Goal: Communication & Community: Answer question/provide support

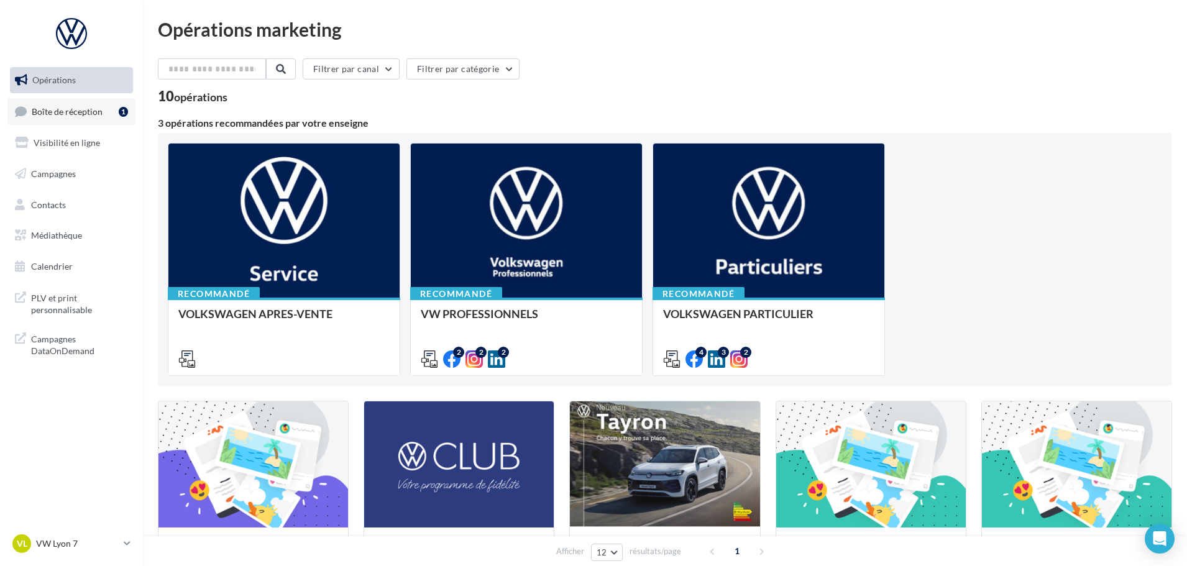
click at [109, 119] on link "Boîte de réception 1" at bounding box center [71, 111] width 128 height 27
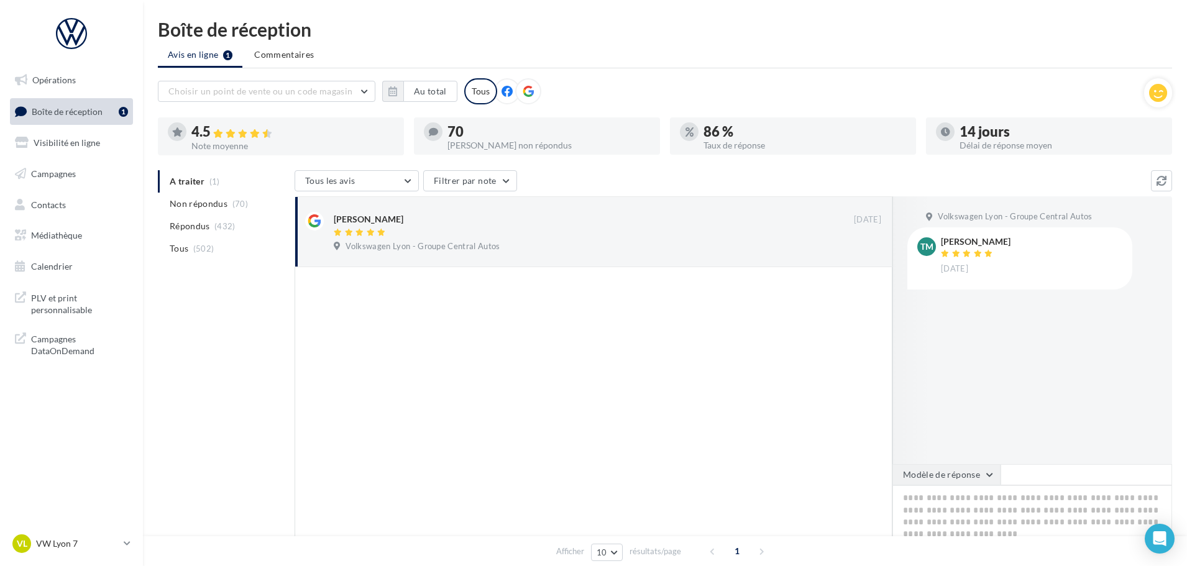
click at [938, 480] on button "Modèle de réponse" at bounding box center [946, 474] width 108 height 21
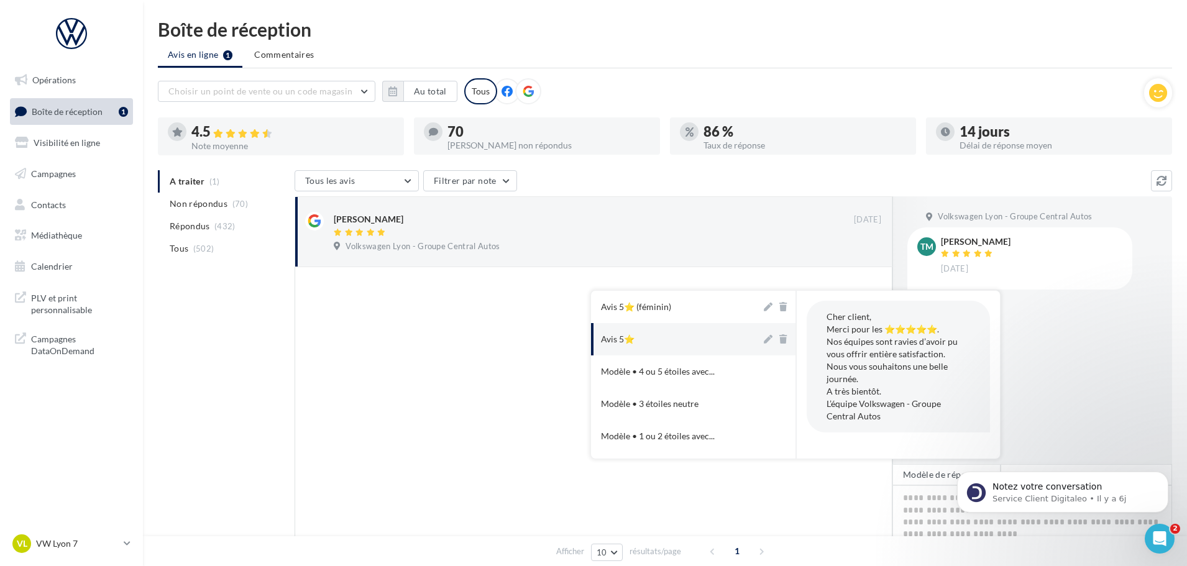
click at [689, 339] on button "Avis 5⭐" at bounding box center [676, 339] width 170 height 32
type textarea "**********"
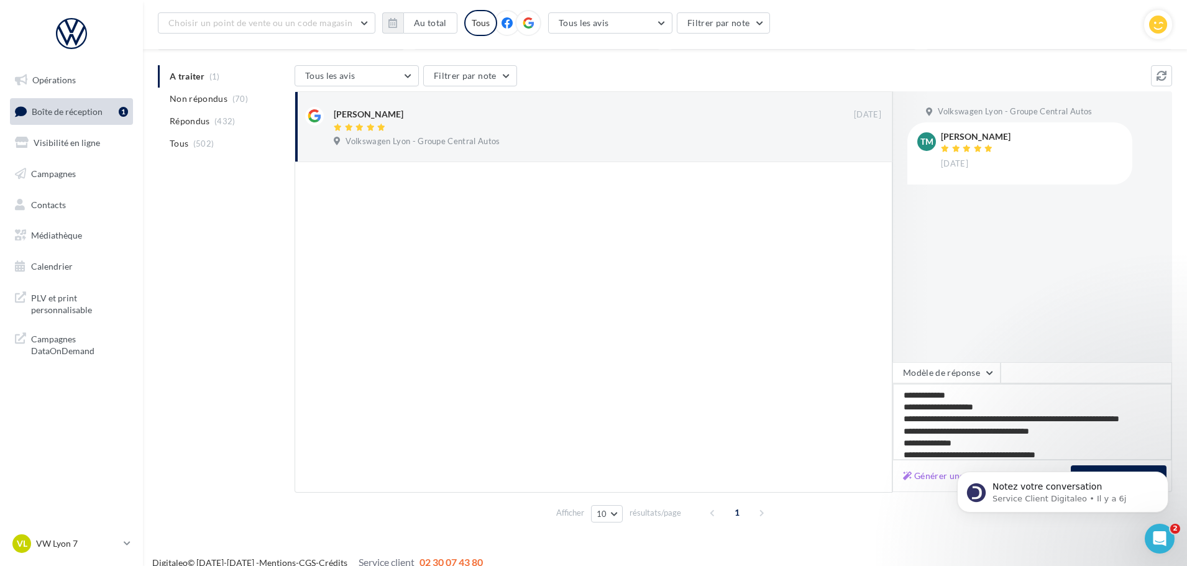
scroll to position [117, 0]
click at [1071, 467] on div "Notez votre conversation Service Client Digitaleo • Il y a 6j" at bounding box center [1062, 434] width 229 height 155
click at [1071, 468] on div "Notez votre conversation Service Client Digitaleo • Il y a 6j" at bounding box center [1062, 434] width 229 height 155
click at [1162, 477] on icon "Dismiss notification" at bounding box center [1164, 475] width 7 height 7
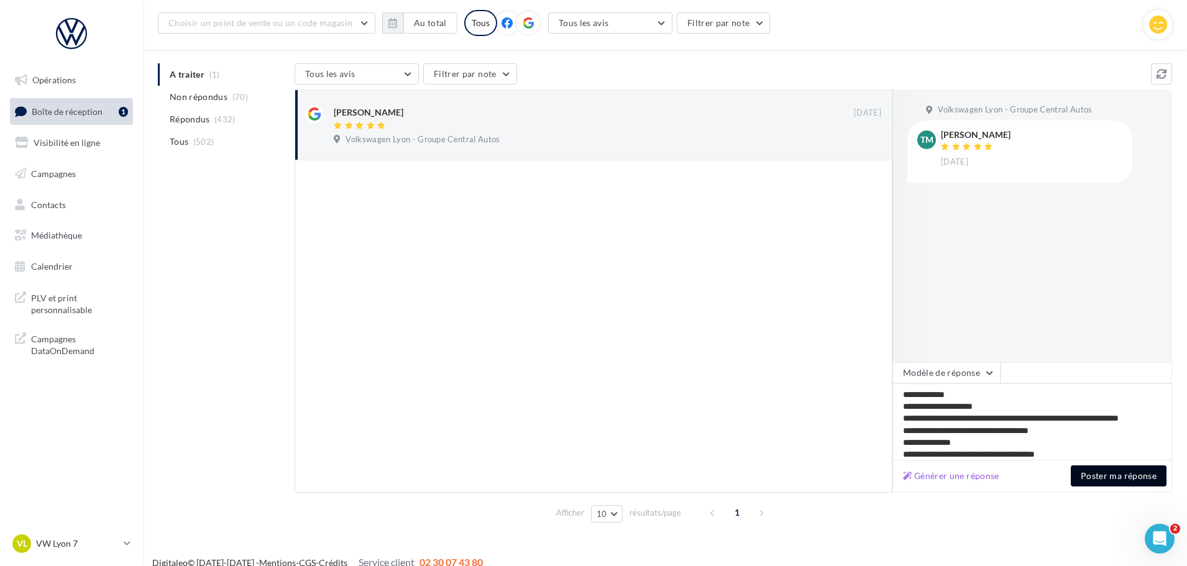
click at [1143, 472] on button "Poster ma réponse" at bounding box center [1118, 475] width 96 height 21
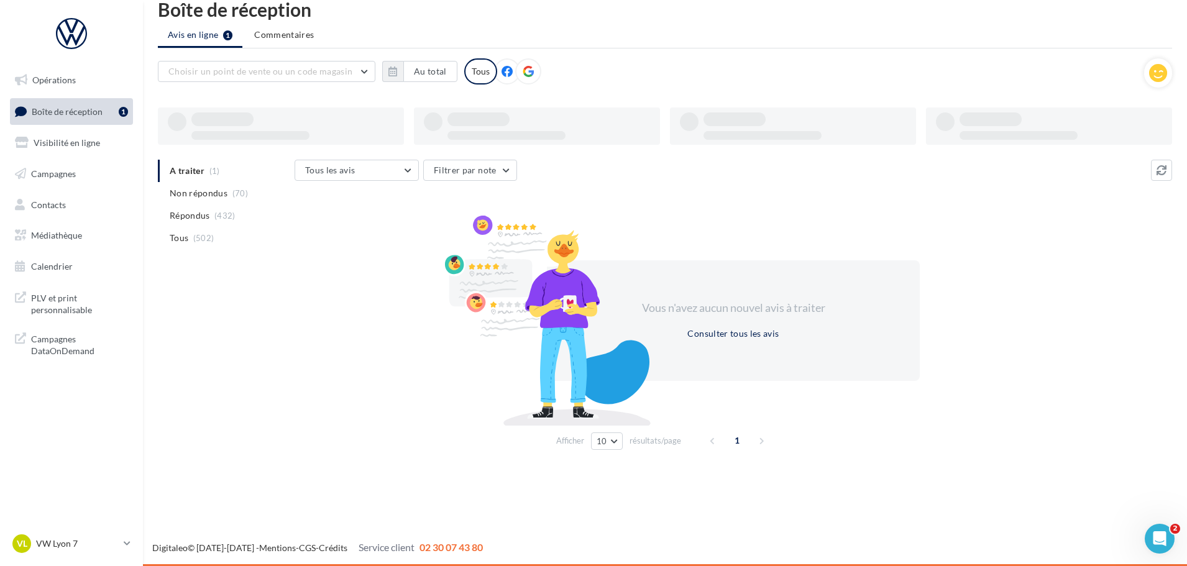
scroll to position [20, 0]
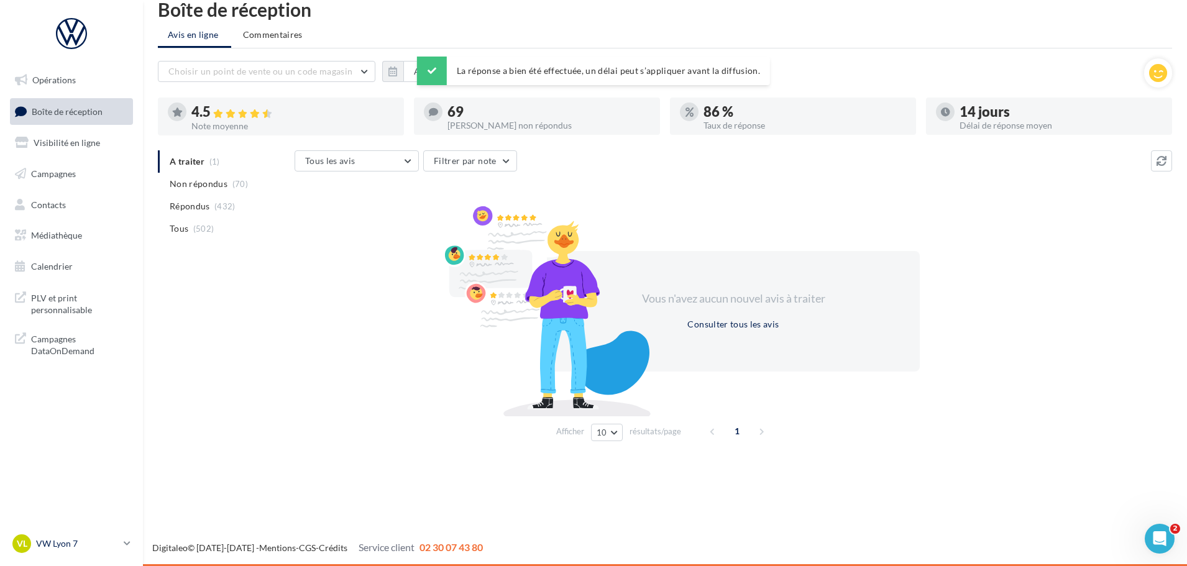
click at [78, 543] on p "VW Lyon 7" at bounding box center [77, 543] width 83 height 12
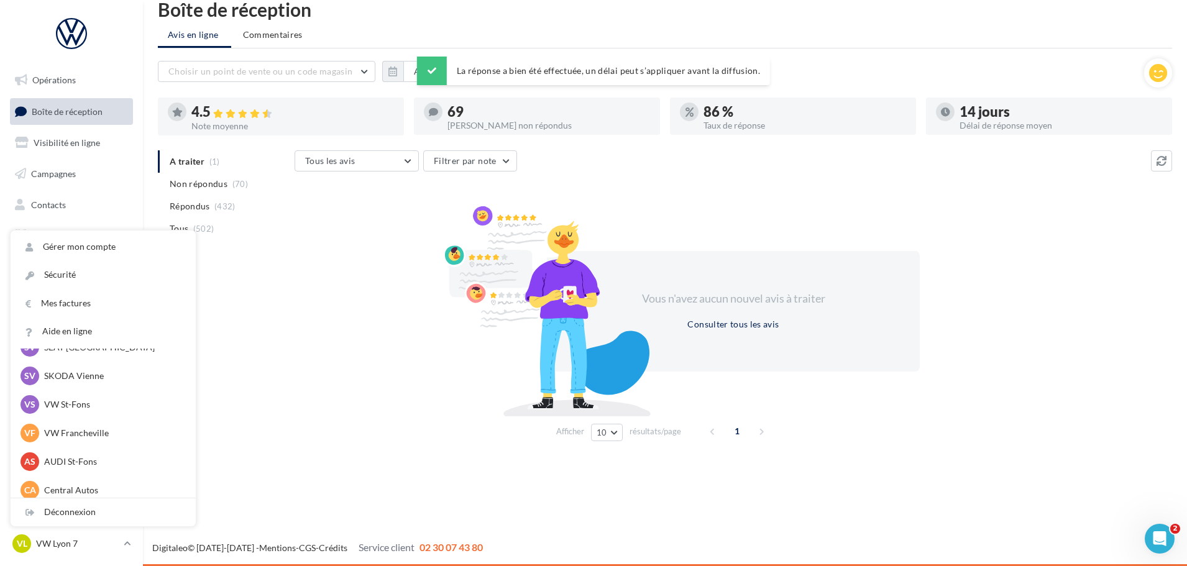
scroll to position [124, 0]
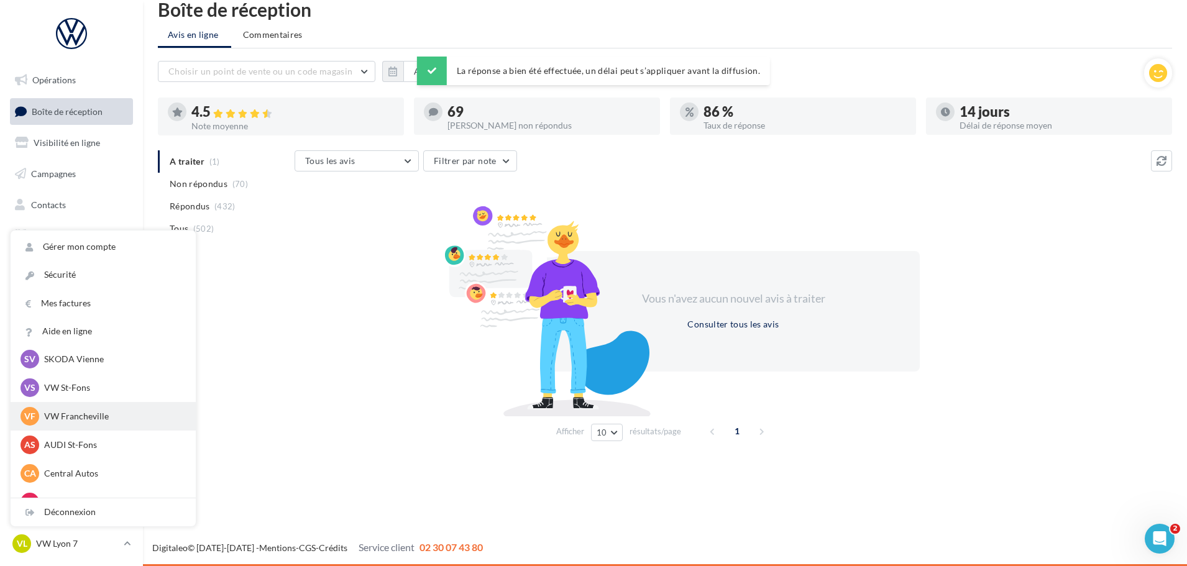
click at [96, 421] on p "VW Francheville" at bounding box center [112, 416] width 137 height 12
